Goal: Navigation & Orientation: Go to known website

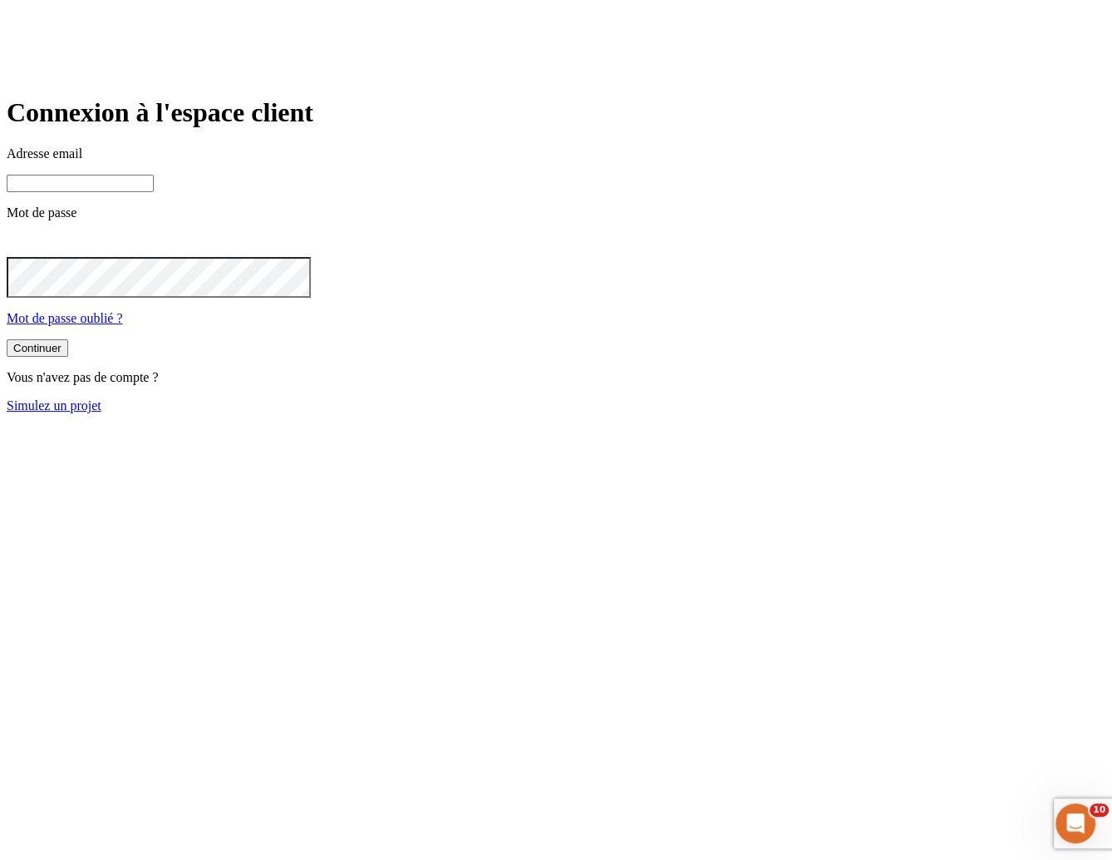
type input "[PERSON_NAME][DOMAIN_NAME][EMAIL_ADDRESS][DOMAIN_NAME]"
click at [68, 357] on button "Continuer" at bounding box center [38, 347] width 62 height 17
